Goal: Check status: Check status

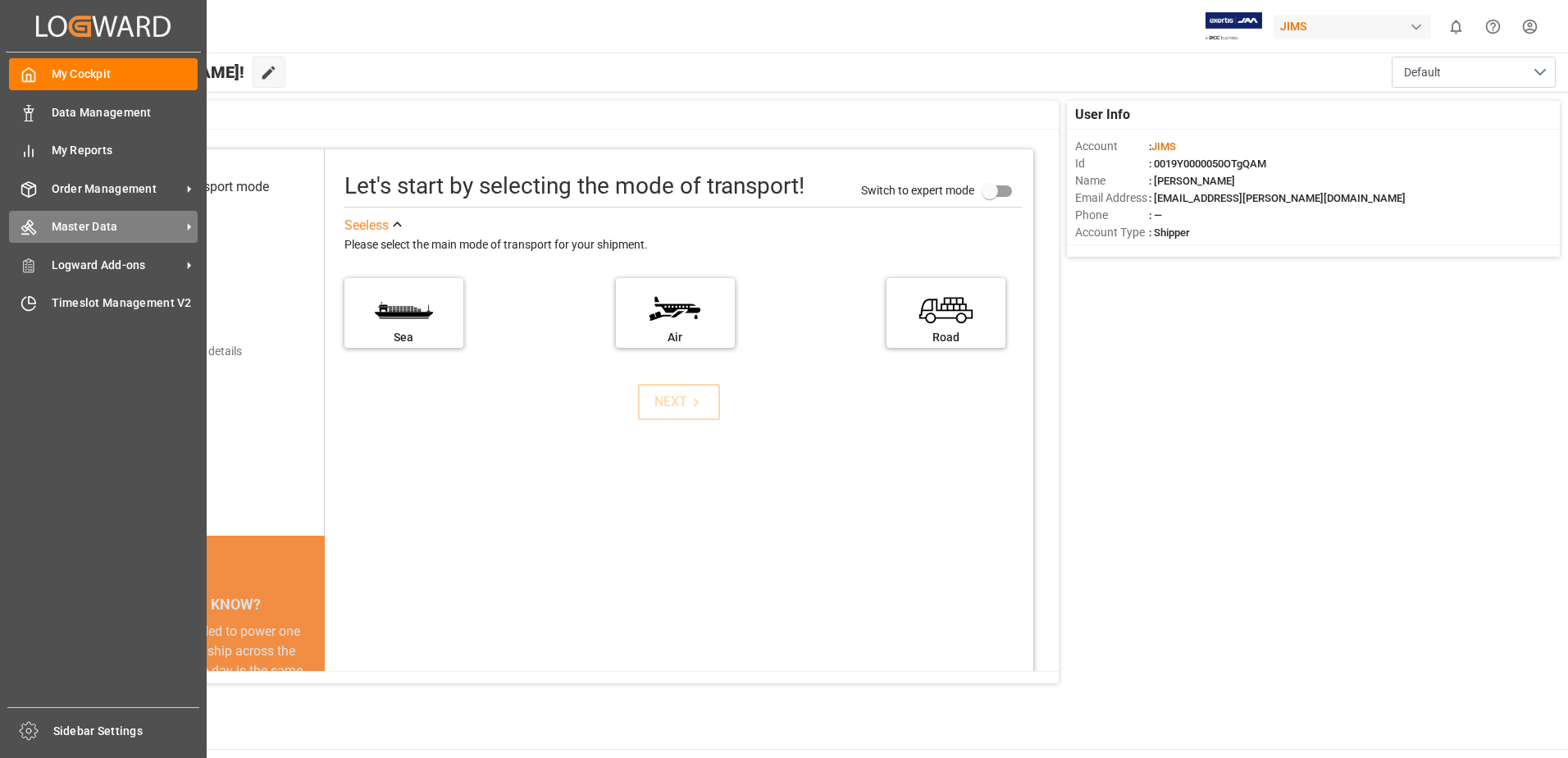
click at [105, 234] on span "Master Data" at bounding box center [117, 227] width 130 height 18
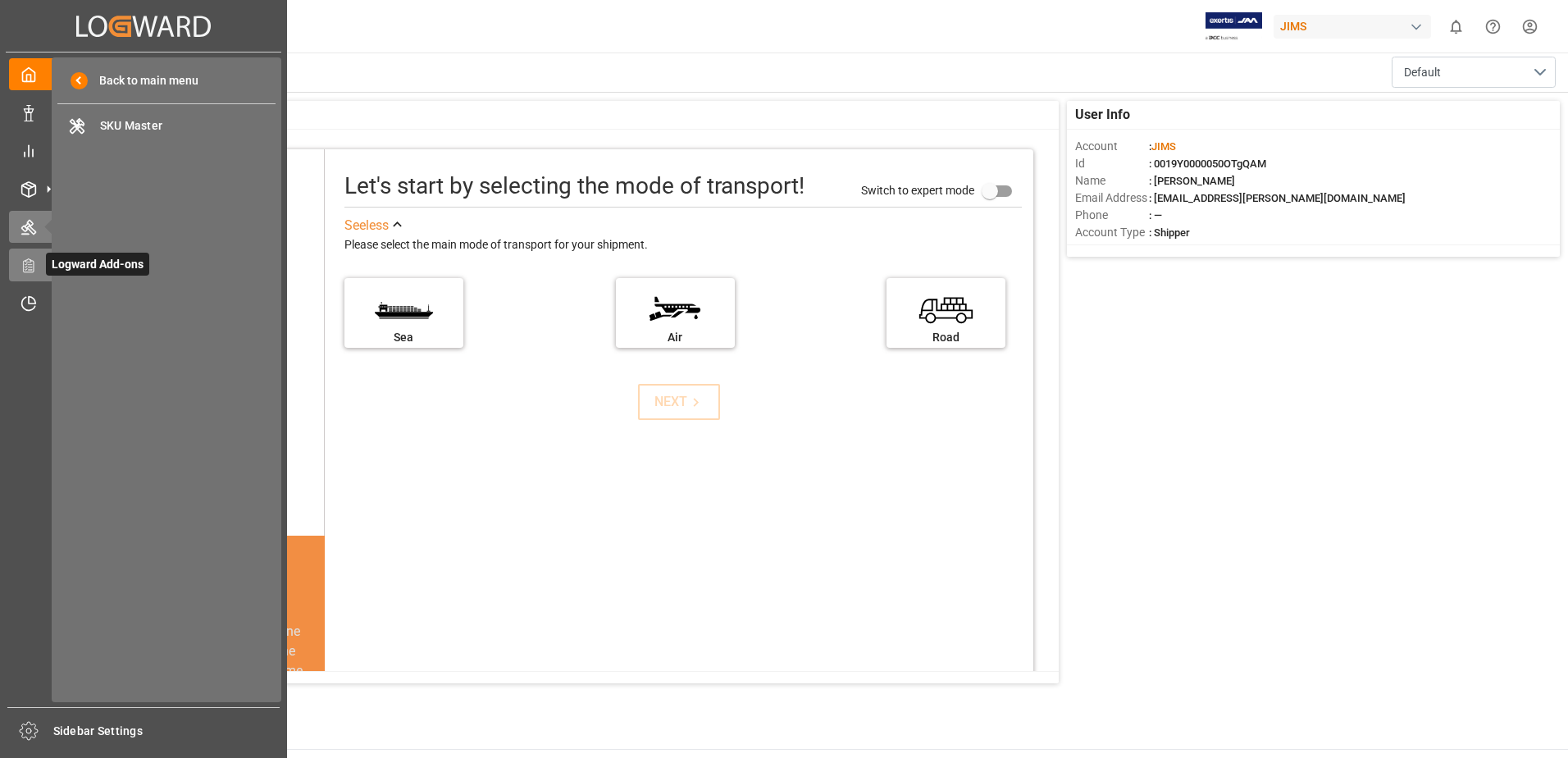
click at [36, 263] on icon at bounding box center [29, 266] width 17 height 17
click at [38, 204] on div "Order Management Order Management" at bounding box center [143, 188] width 269 height 32
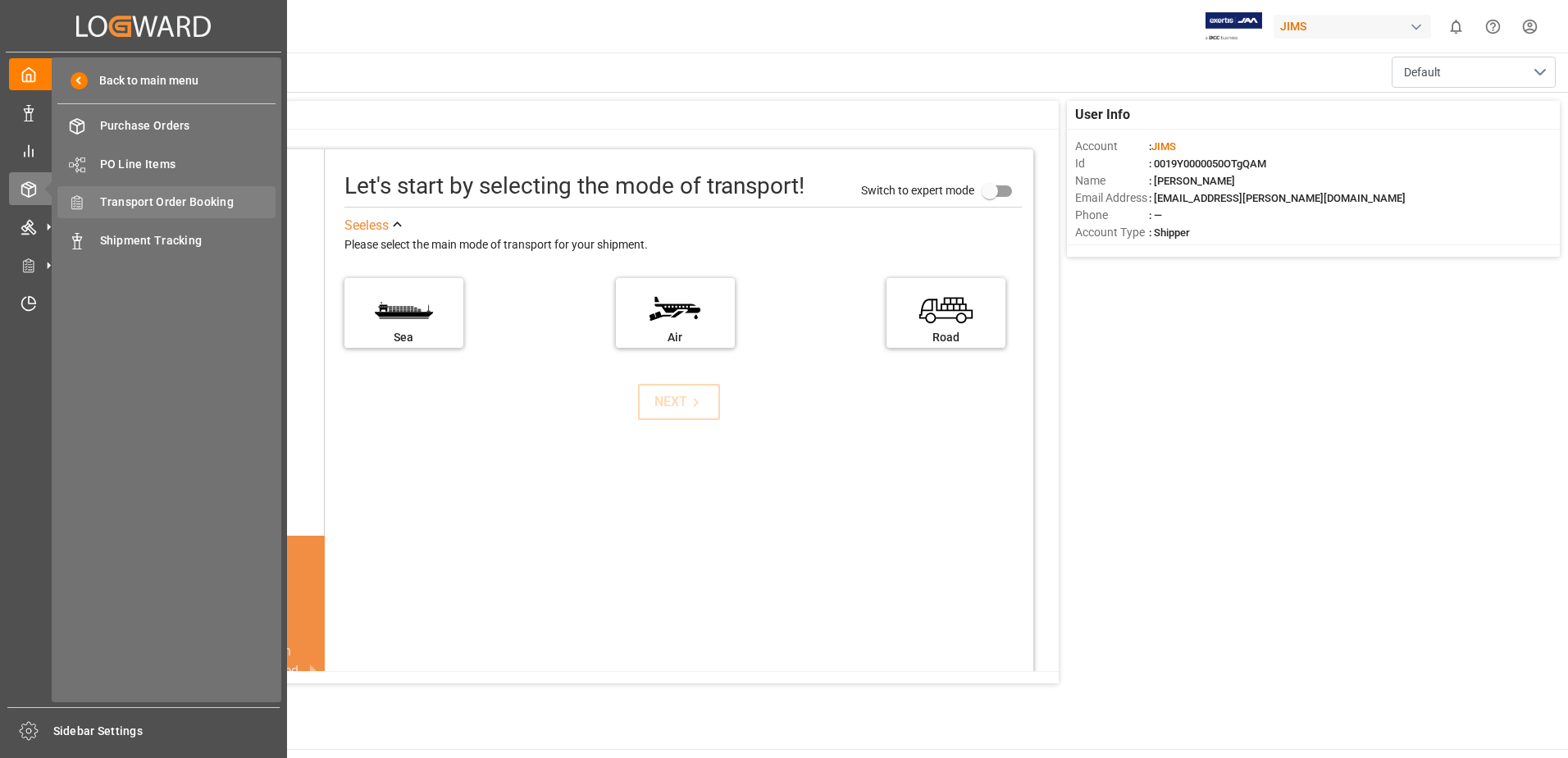
click at [131, 211] on span "Transport Order Booking" at bounding box center [188, 202] width 176 height 18
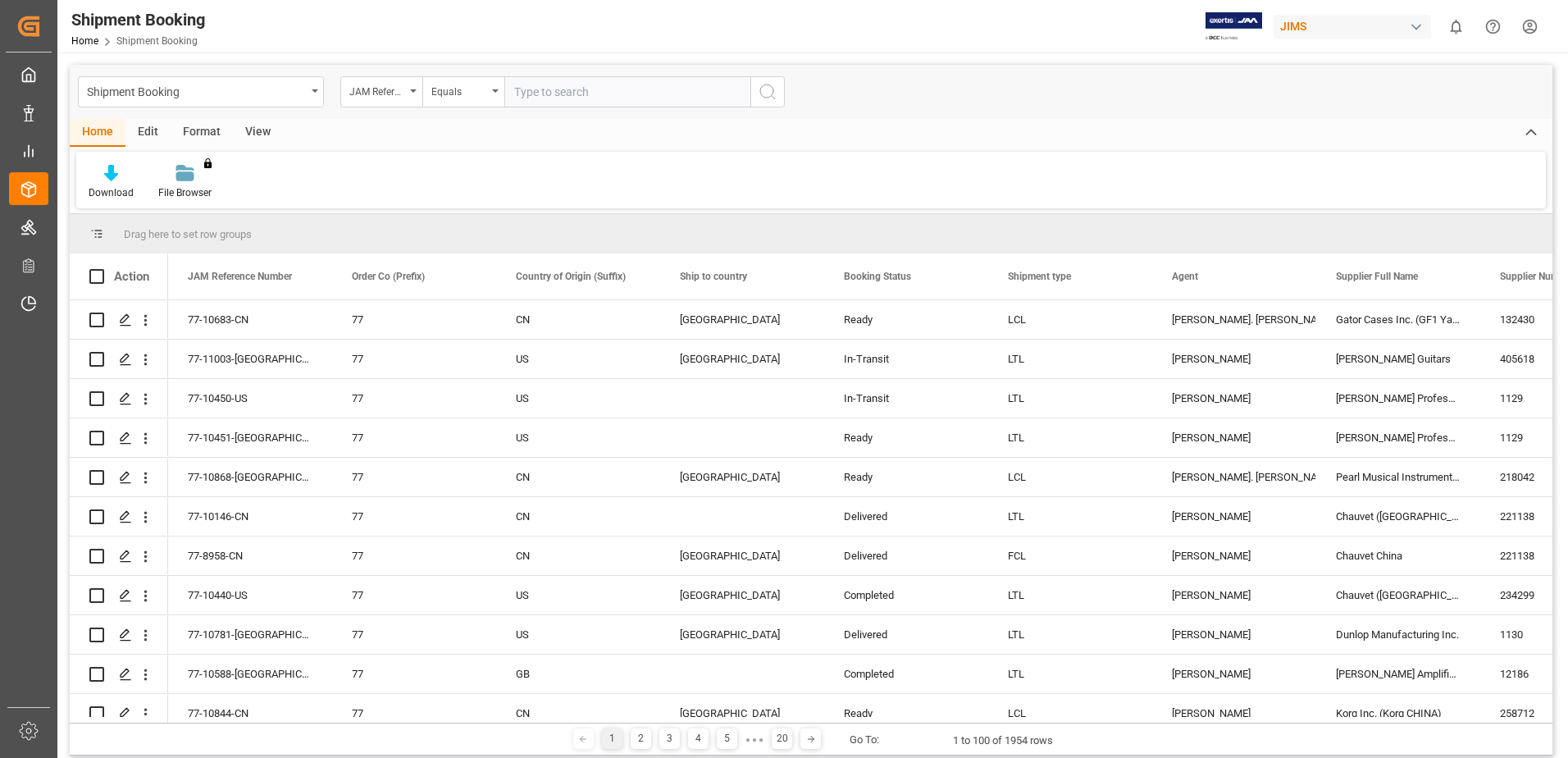
click at [555, 98] on input "text" at bounding box center [628, 92] width 246 height 31
drag, startPoint x: 595, startPoint y: 96, endPoint x: 292, endPoint y: 118, distance: 303.8
click at [292, 118] on div "Shipment Booking JAM Reference Number Equals 3,524.40" at bounding box center [811, 92] width 1483 height 54
type input "77-9100-kr"
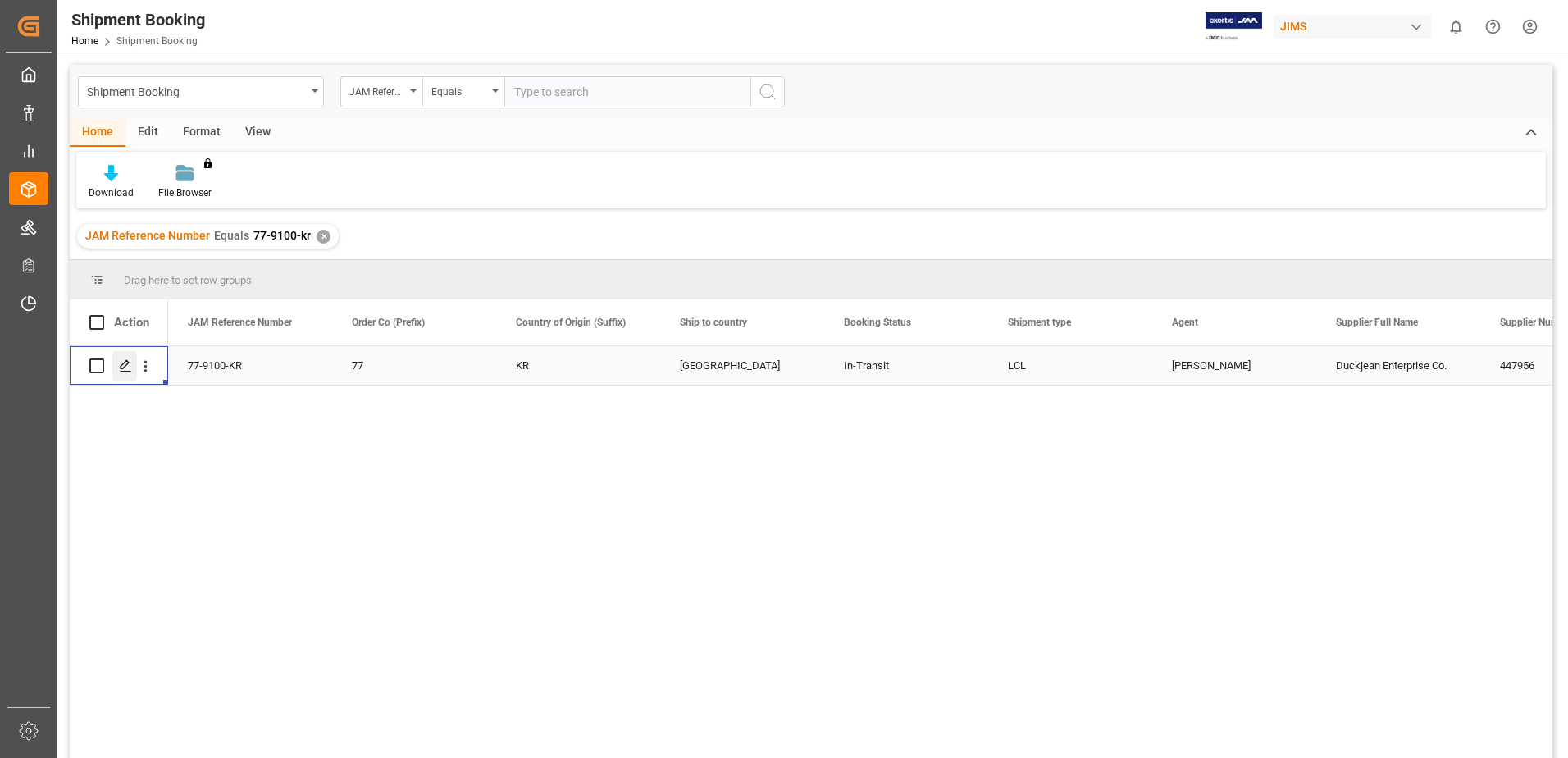
click at [128, 373] on div "Press SPACE to select this row." at bounding box center [124, 366] width 25 height 31
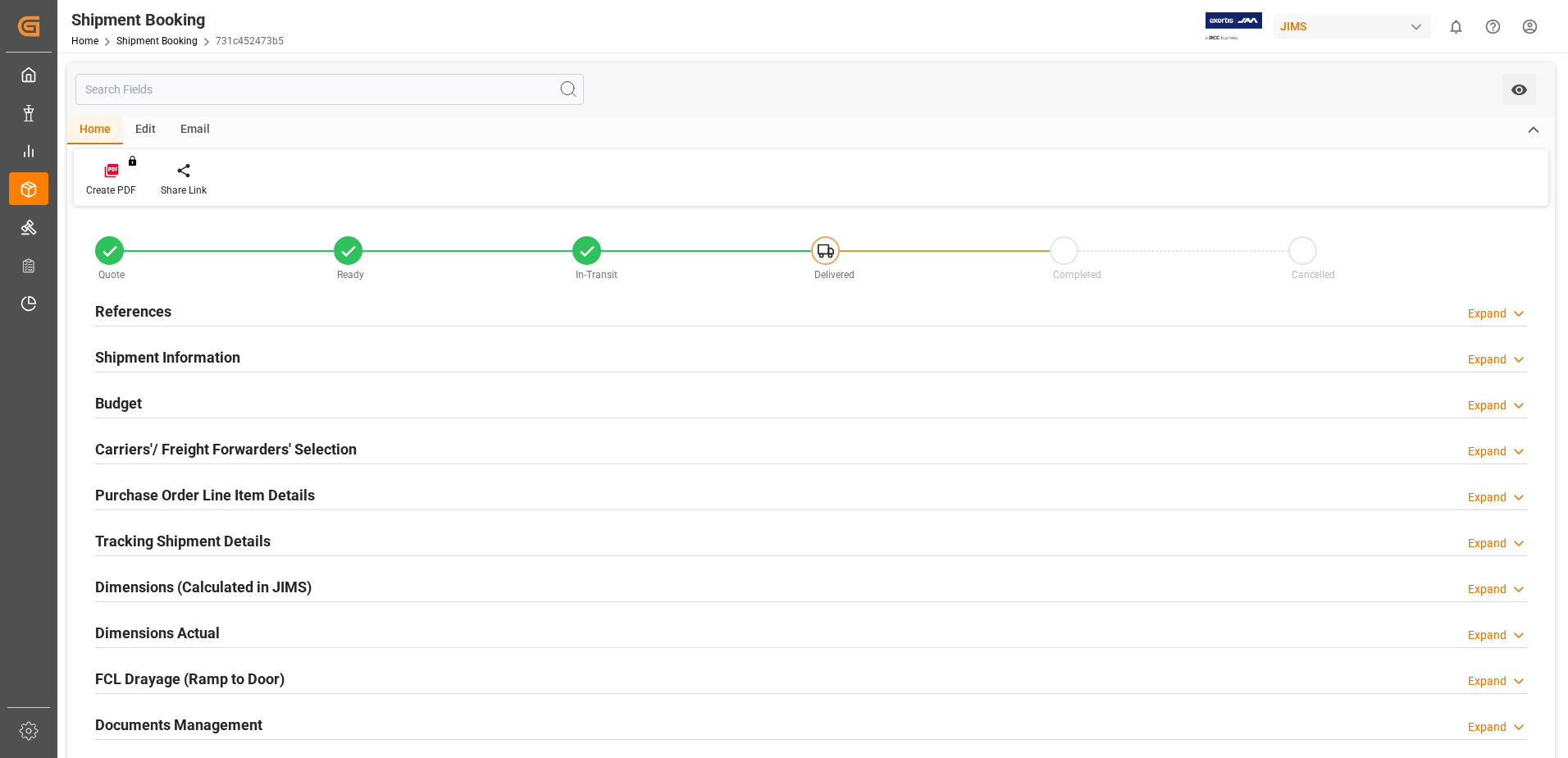
type input "0"
type input "738.375"
type input "600"
type input "3524.4"
click at [141, 394] on h2 "Budget" at bounding box center [118, 404] width 47 height 22
